Goal: Information Seeking & Learning: Check status

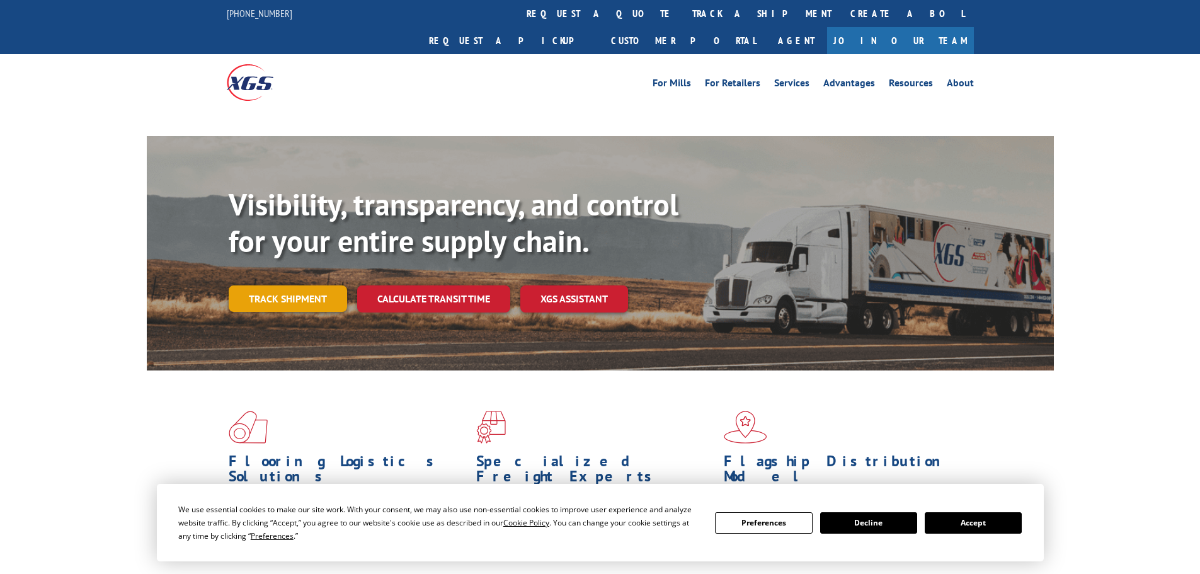
click at [288, 285] on link "Track shipment" at bounding box center [288, 298] width 118 height 26
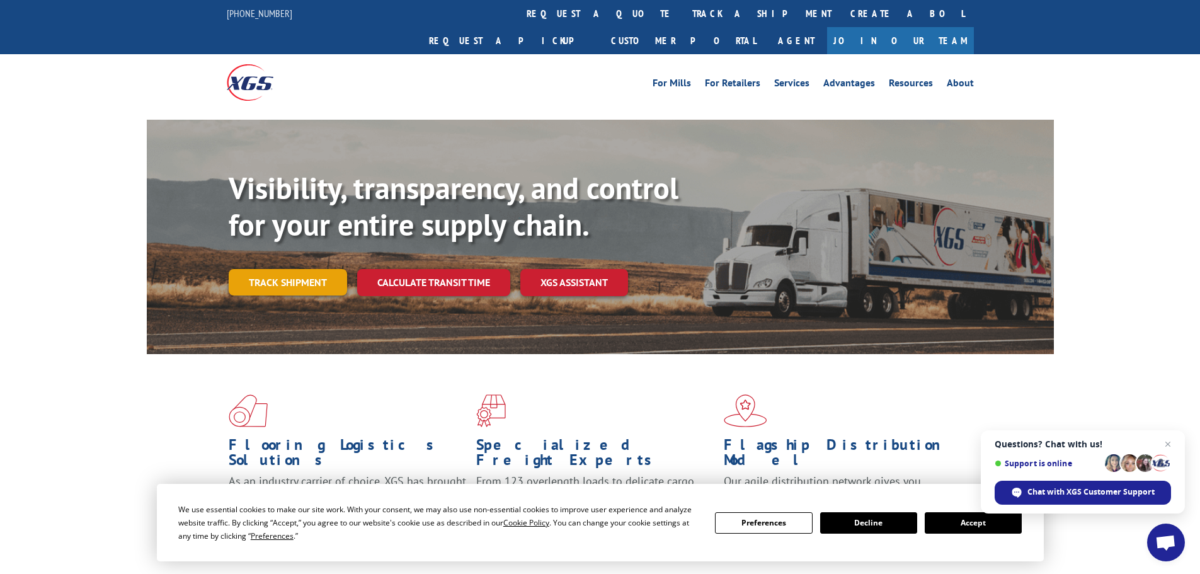
click at [262, 269] on link "Track shipment" at bounding box center [288, 282] width 118 height 26
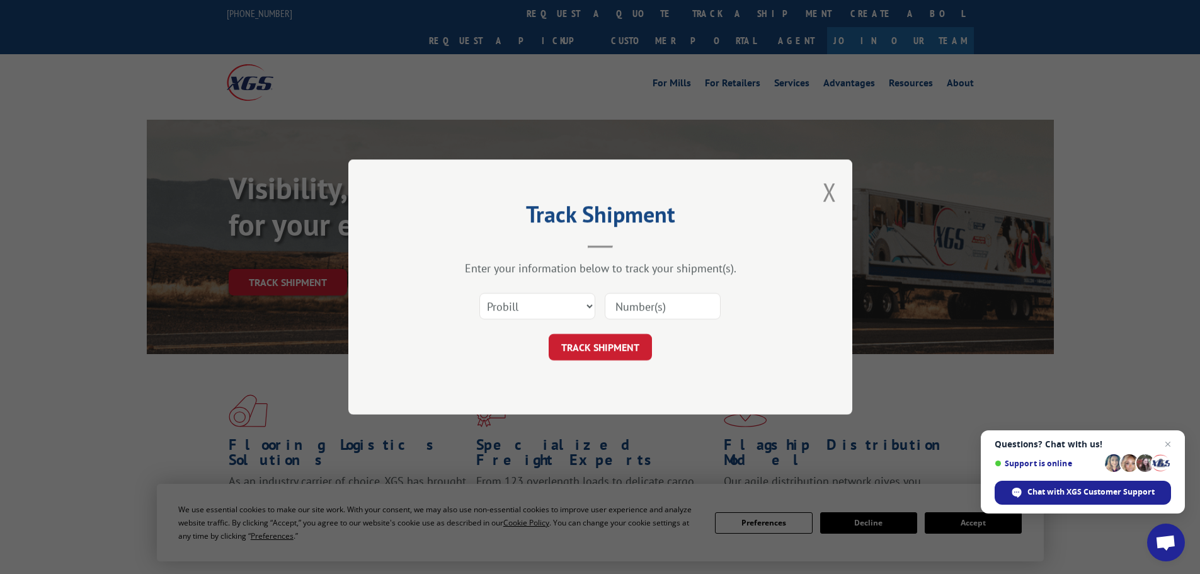
click at [619, 301] on input at bounding box center [663, 306] width 116 height 26
paste input "17520331"
type input "17520331"
click at [599, 351] on button "TRACK SHIPMENT" at bounding box center [600, 347] width 103 height 26
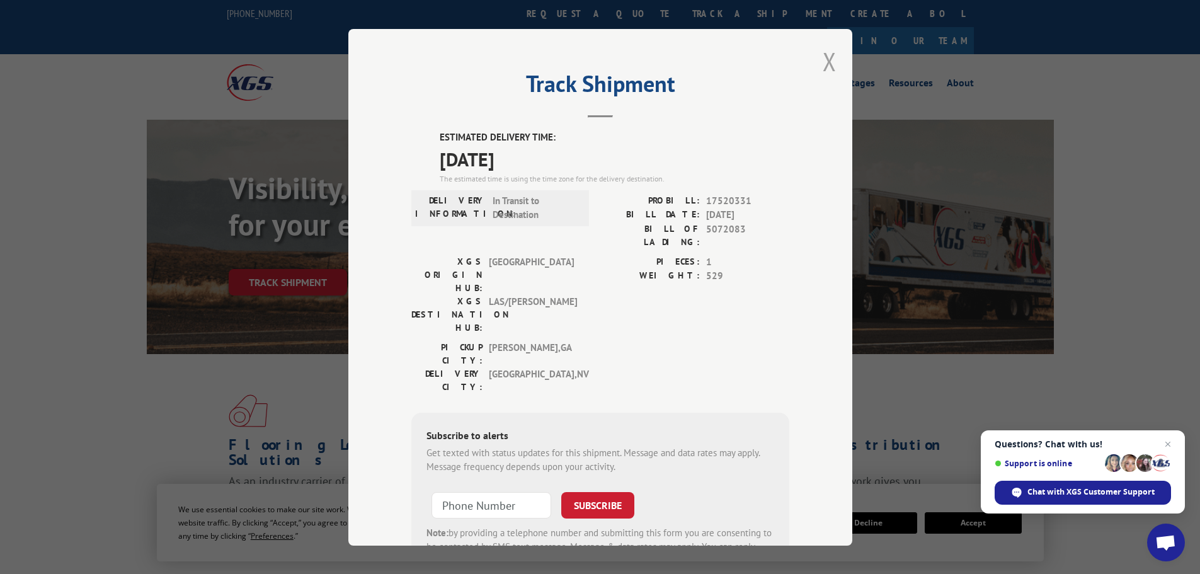
click at [823, 60] on button "Close modal" at bounding box center [830, 61] width 14 height 33
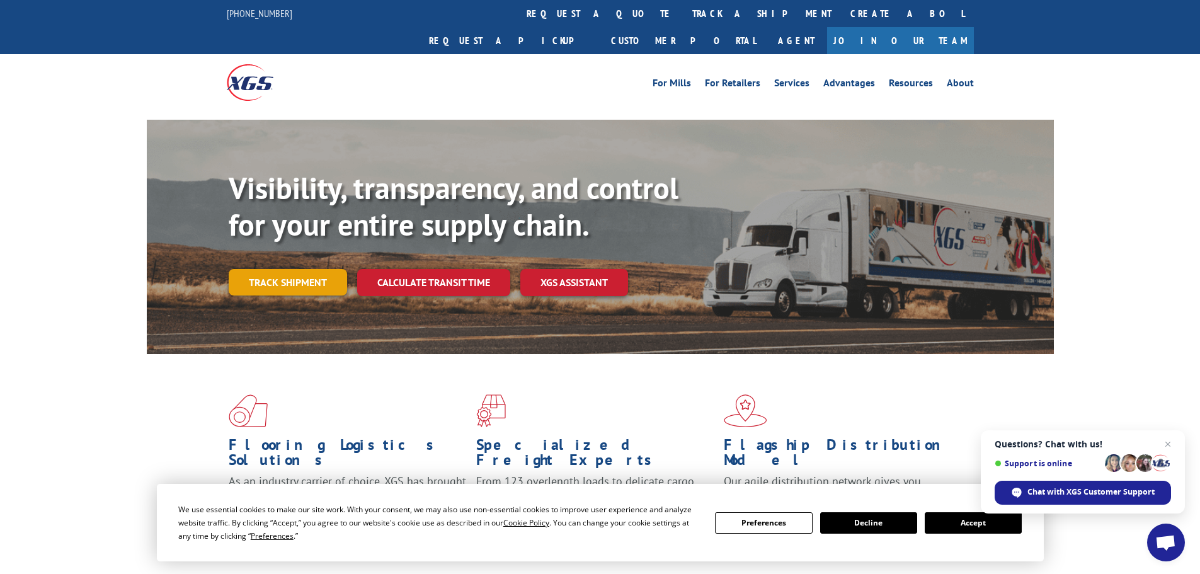
click at [319, 269] on link "Track shipment" at bounding box center [288, 282] width 118 height 26
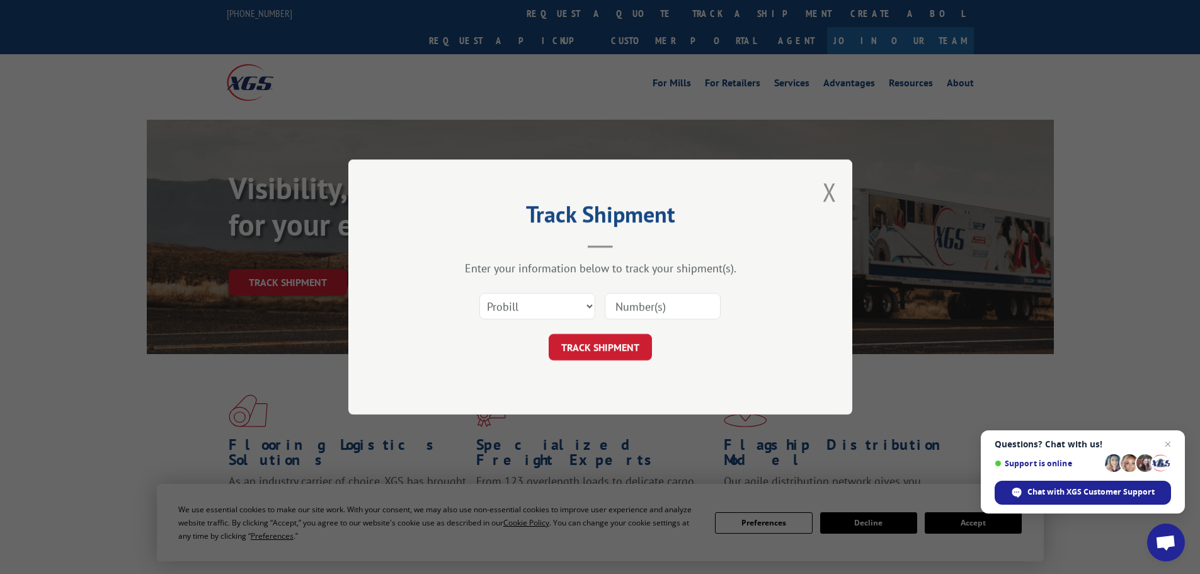
click at [647, 307] on input at bounding box center [663, 306] width 116 height 26
paste input "16754935"
type input "16754935"
click at [642, 349] on button "TRACK SHIPMENT" at bounding box center [600, 347] width 103 height 26
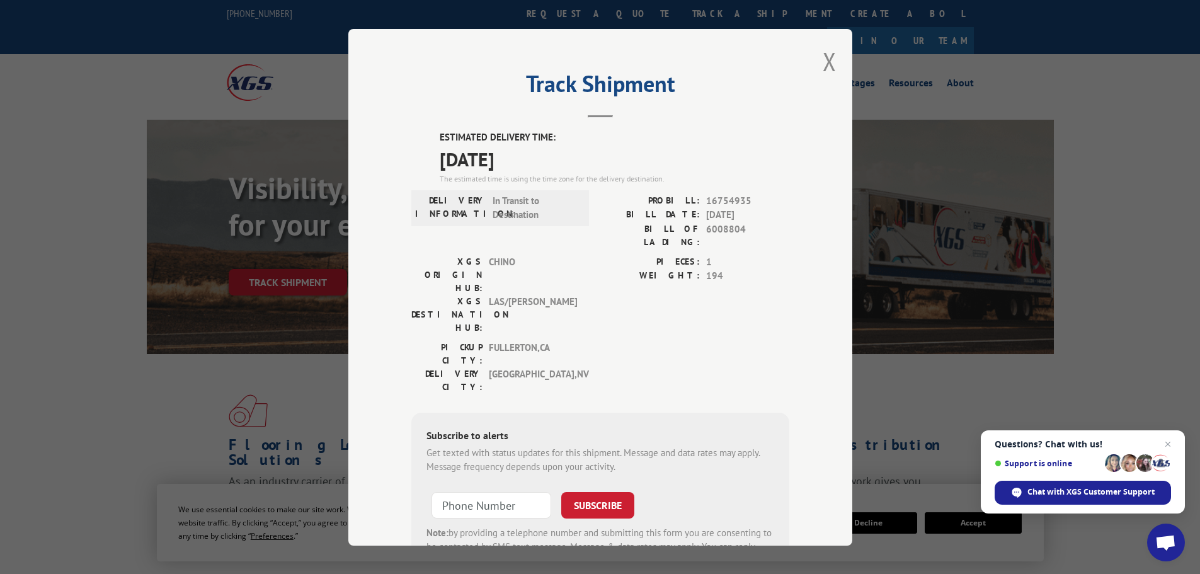
click at [815, 61] on div "Track Shipment ESTIMATED DELIVERY TIME: [DATE] The estimated time is using the …" at bounding box center [600, 287] width 504 height 516
click at [823, 64] on button "Close modal" at bounding box center [830, 61] width 14 height 33
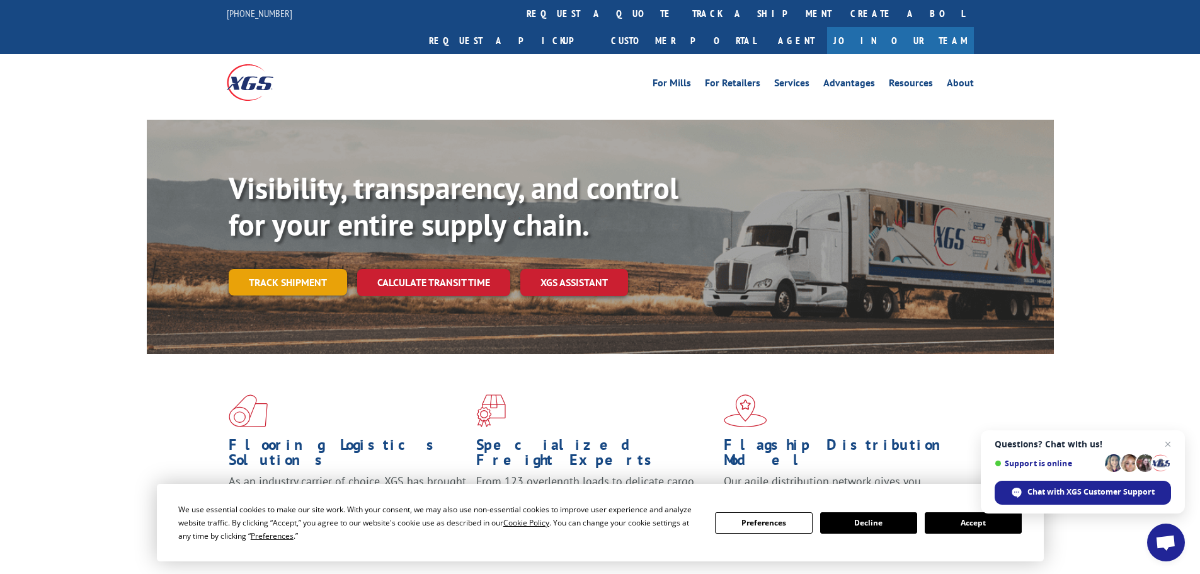
click at [322, 269] on link "Track shipment" at bounding box center [288, 282] width 118 height 26
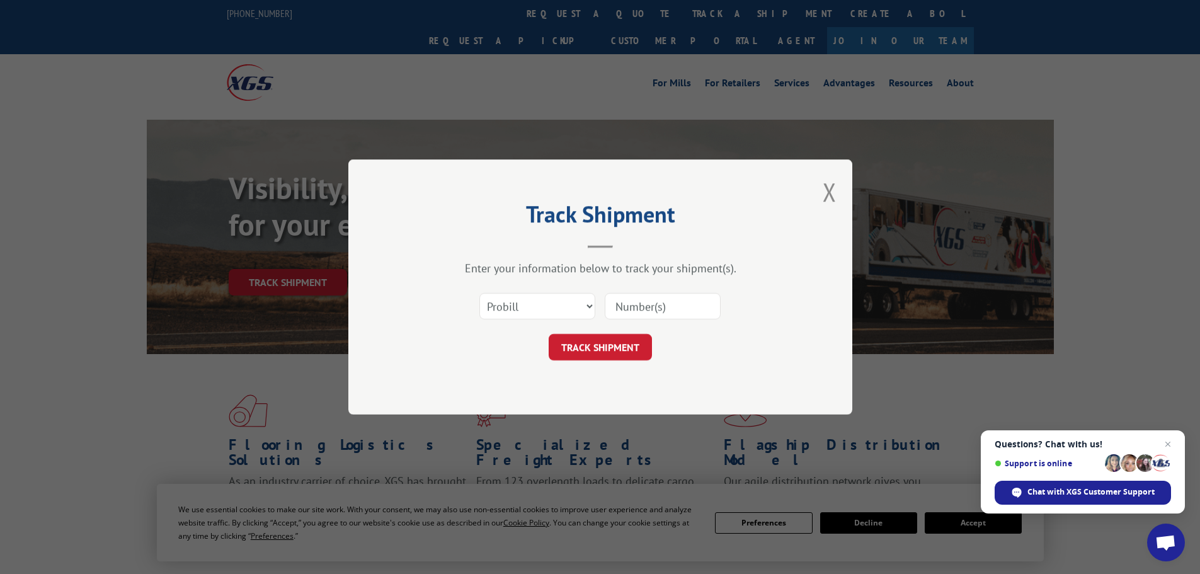
click at [683, 319] on input at bounding box center [663, 306] width 116 height 26
paste input "15534466"
type input "15534466"
click at [576, 318] on select "Select category... Probill BOL PO" at bounding box center [537, 306] width 116 height 26
select select "po"
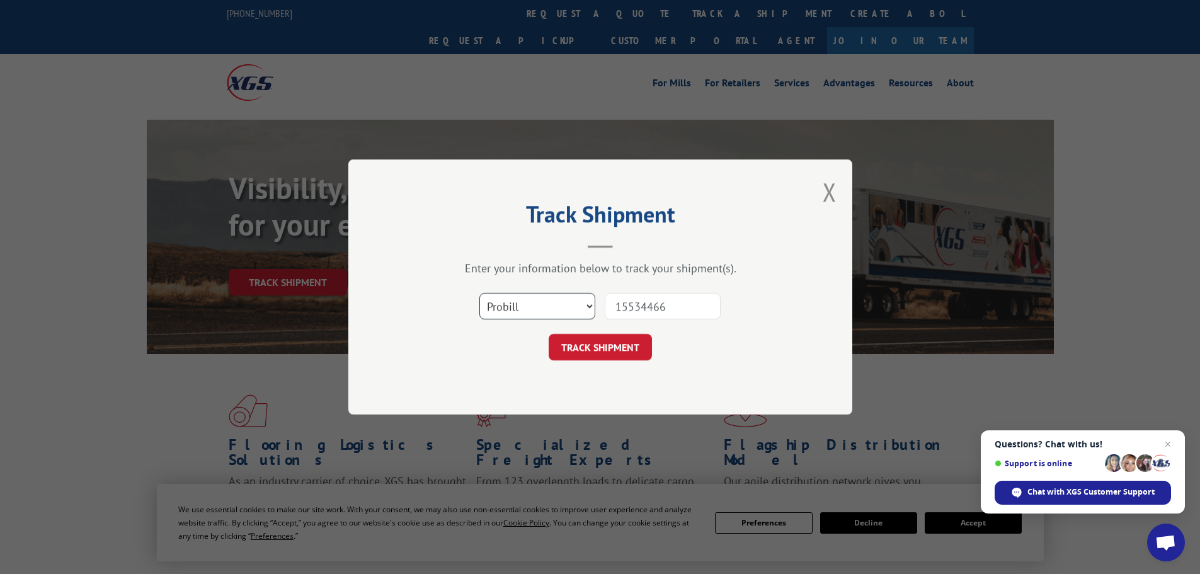
click at [479, 293] on select "Select category... Probill BOL PO" at bounding box center [537, 306] width 116 height 26
click at [574, 353] on button "TRACK SHIPMENT" at bounding box center [600, 347] width 103 height 26
